Goal: Transaction & Acquisition: Purchase product/service

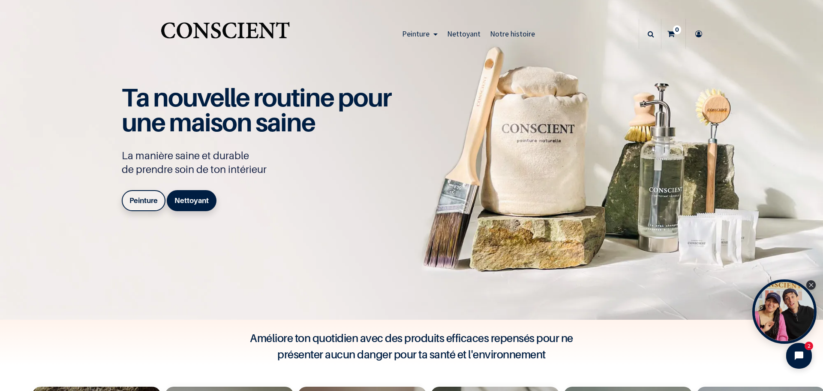
click at [161, 201] on link "Peinture" at bounding box center [144, 200] width 44 height 21
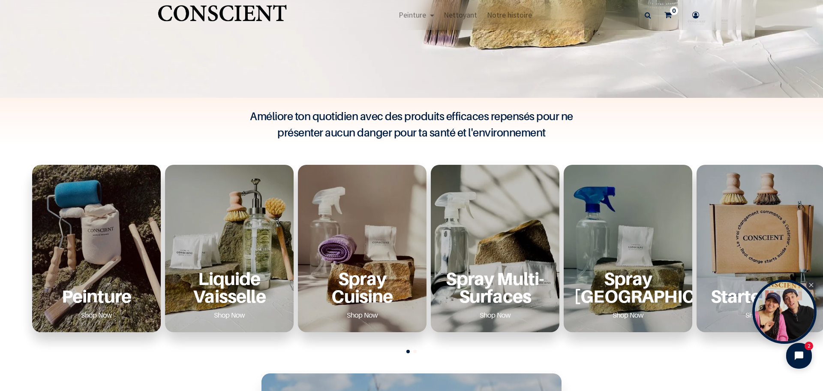
scroll to position [343, 0]
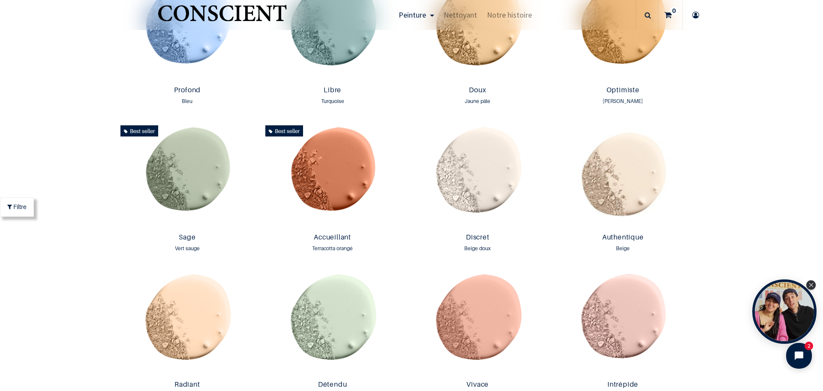
scroll to position [686, 0]
click at [213, 197] on img at bounding box center [187, 176] width 141 height 108
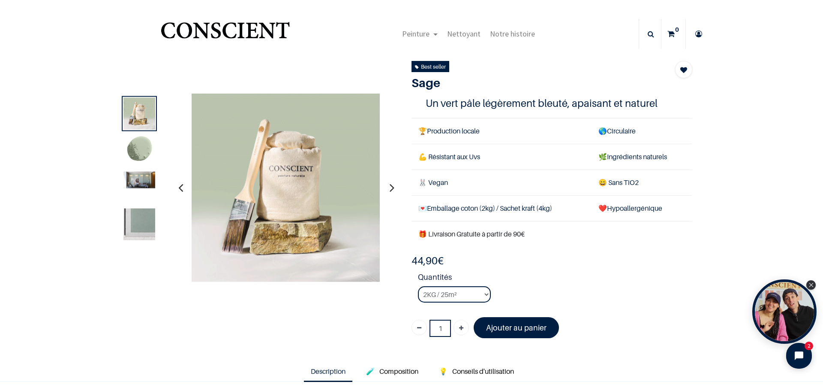
click at [128, 209] on img at bounding box center [139, 224] width 32 height 32
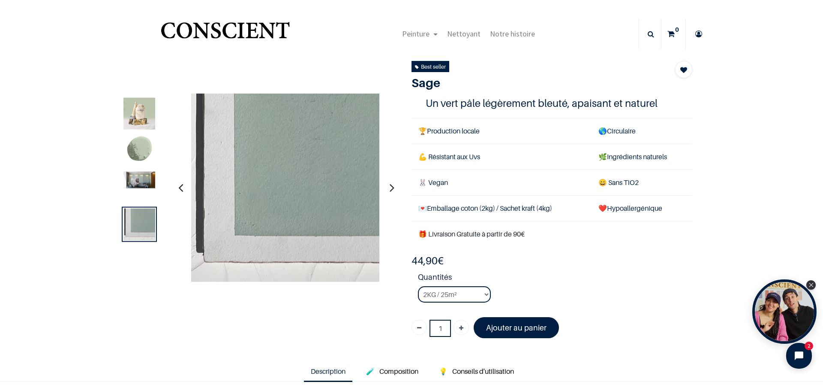
click at [140, 135] on img at bounding box center [139, 150] width 32 height 32
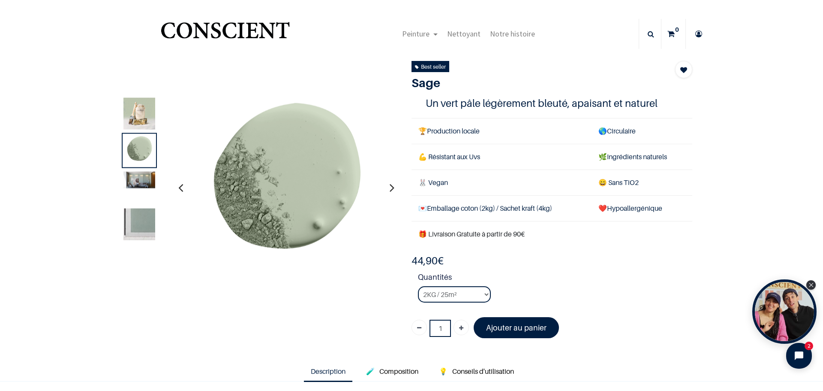
click at [133, 114] on img at bounding box center [139, 113] width 32 height 32
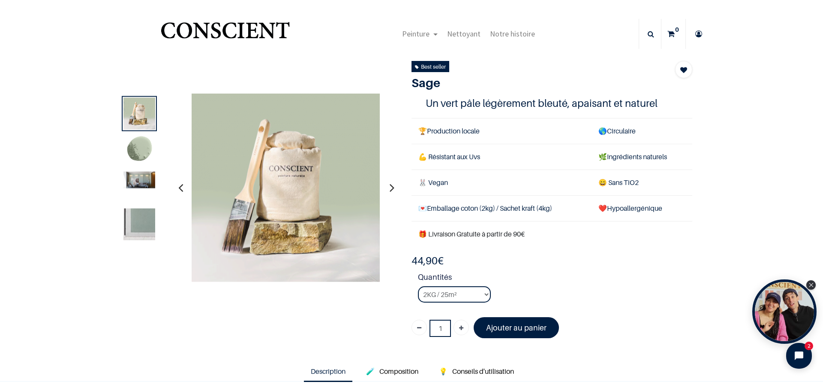
click at [151, 179] on img at bounding box center [139, 179] width 32 height 17
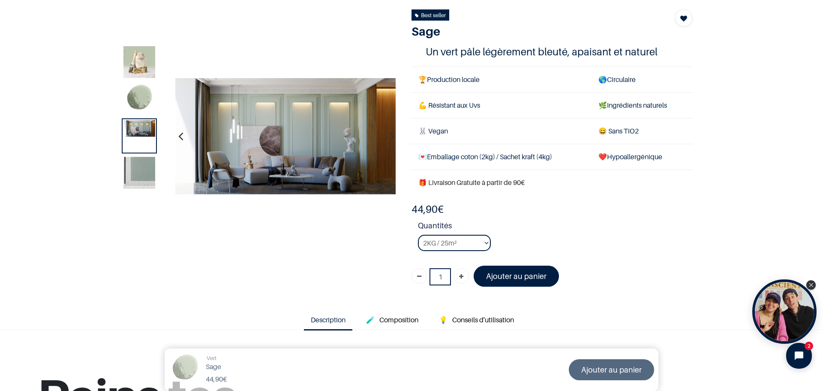
scroll to position [43, 0]
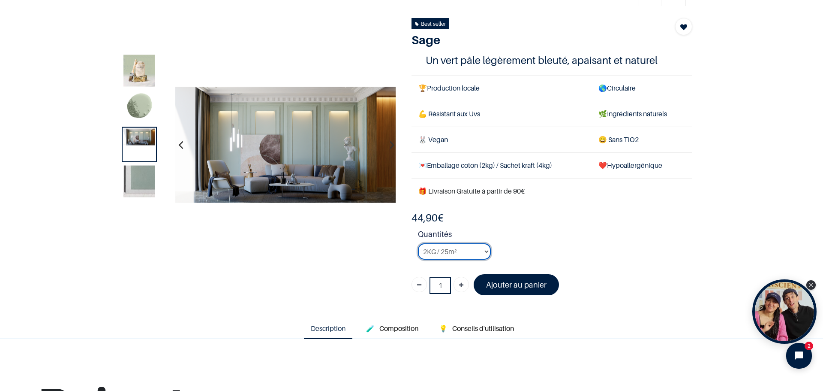
click at [468, 253] on select "2KG / 25m² 4KG / 50m² 8KG / 100m² Testeur" at bounding box center [454, 251] width 73 height 16
click at [506, 234] on strong "Quantités" at bounding box center [555, 235] width 274 height 15
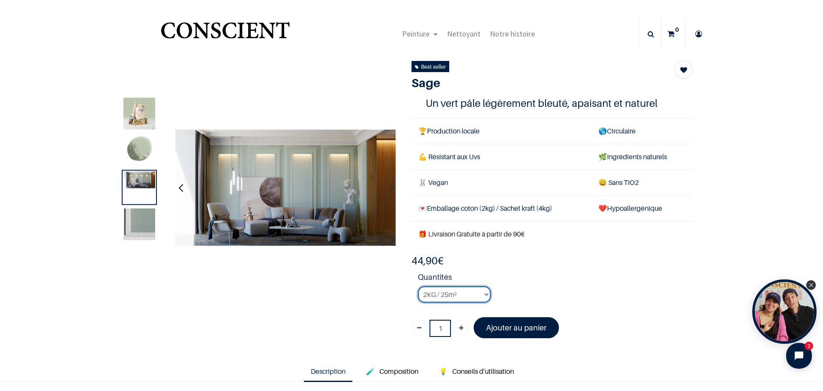
click at [486, 288] on select "2KG / 25m² 4KG / 50m² 8KG / 100m² Testeur" at bounding box center [454, 294] width 73 height 16
click at [509, 268] on div "44,90 € 44,90 € 44.9 EUR 44,90 € Days : Hours : Mins : Secs Customize Testeur" at bounding box center [552, 299] width 281 height 91
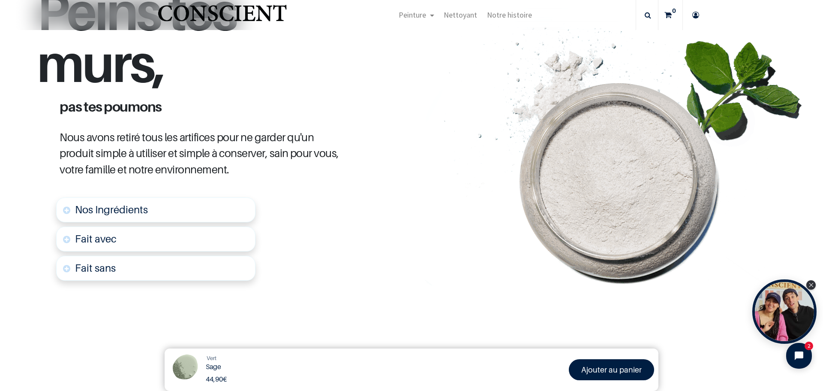
scroll to position [129, 0]
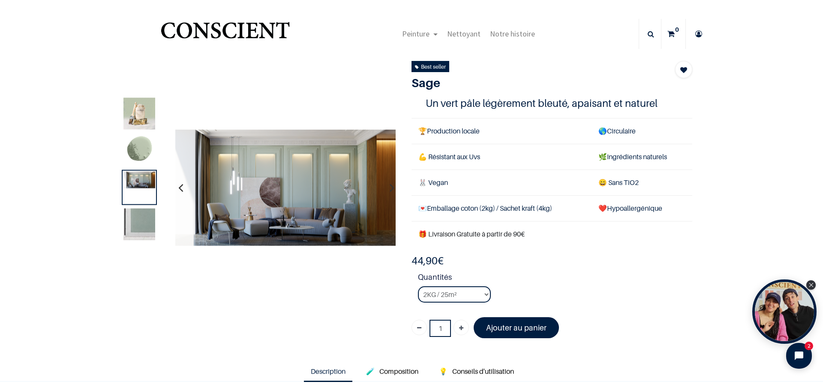
click at [294, 279] on div at bounding box center [174, 187] width 1797 height 189
